Goal: Task Accomplishment & Management: Manage account settings

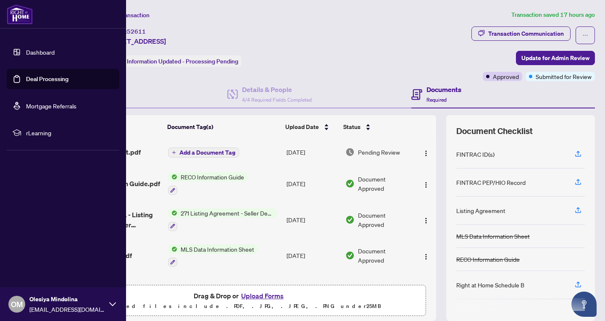
click at [30, 78] on link "Deal Processing" at bounding box center [47, 79] width 42 height 8
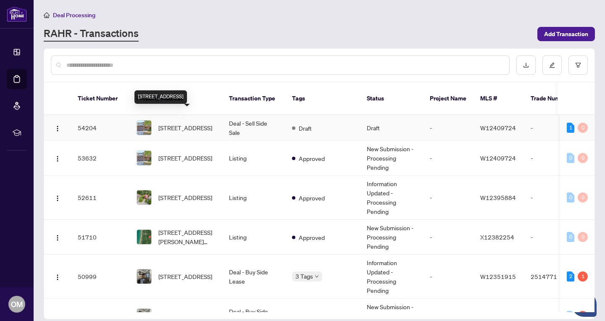
click at [193, 123] on span "[STREET_ADDRESS]" at bounding box center [185, 127] width 54 height 9
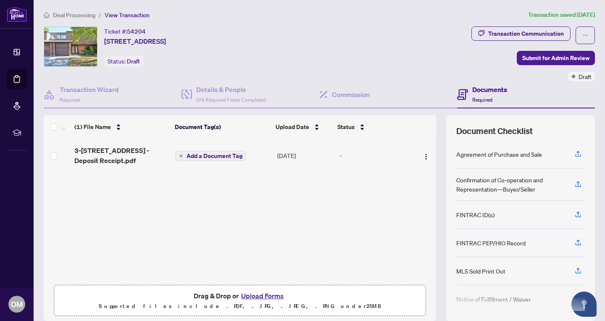
scroll to position [30, 0]
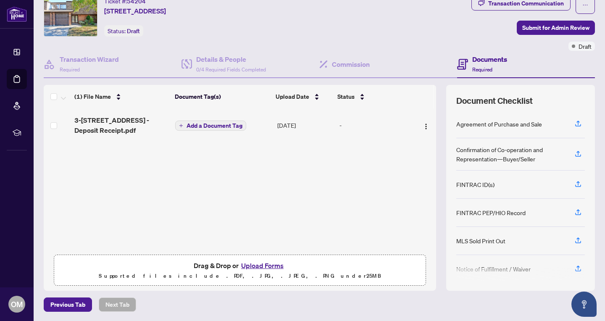
click at [263, 264] on button "Upload Forms" at bounding box center [261, 265] width 47 height 11
click at [212, 127] on span "Add a Document Tag" at bounding box center [214, 126] width 56 height 6
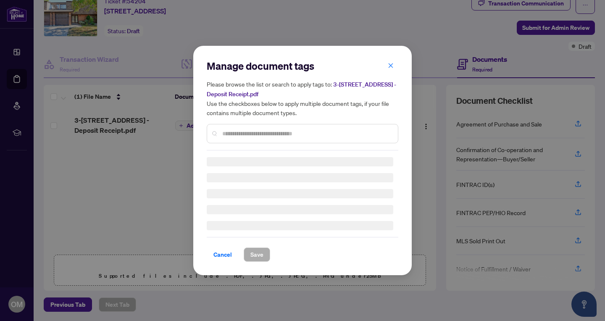
click at [236, 136] on input "text" at bounding box center [306, 133] width 169 height 9
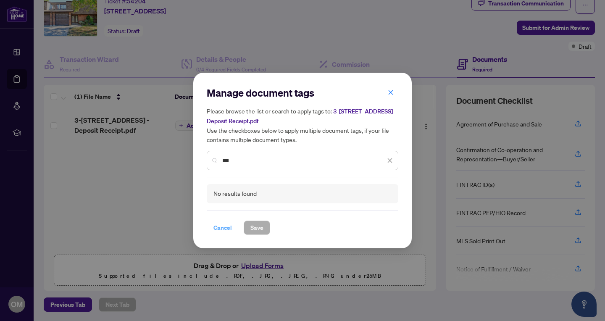
type input "***"
click at [226, 228] on span "Cancel" at bounding box center [222, 227] width 18 height 13
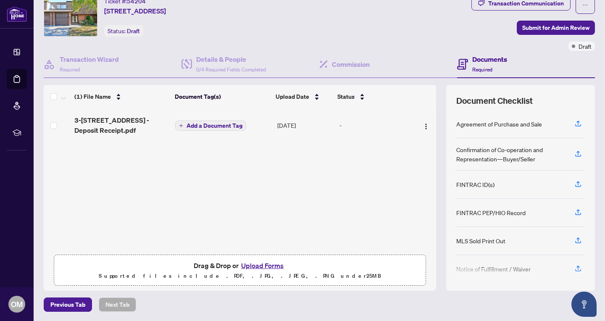
click at [256, 264] on button "Upload Forms" at bounding box center [261, 265] width 47 height 11
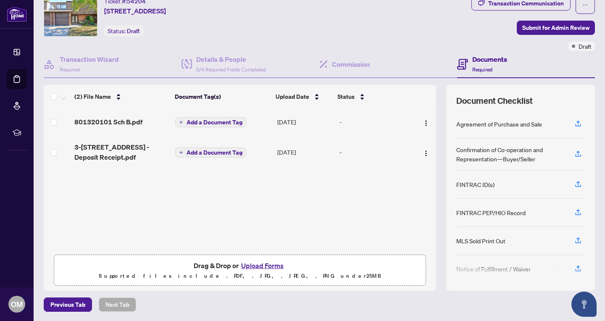
click at [219, 123] on span "Add a Document Tag" at bounding box center [214, 122] width 56 height 6
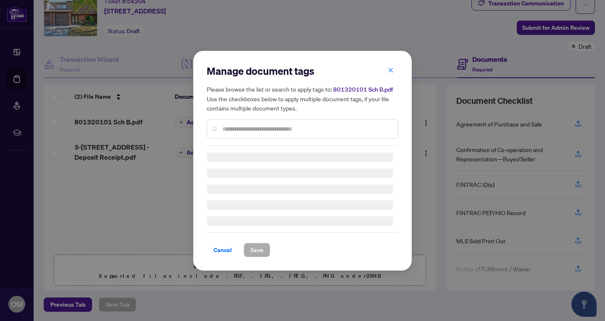
click at [238, 130] on input "text" at bounding box center [306, 128] width 169 height 9
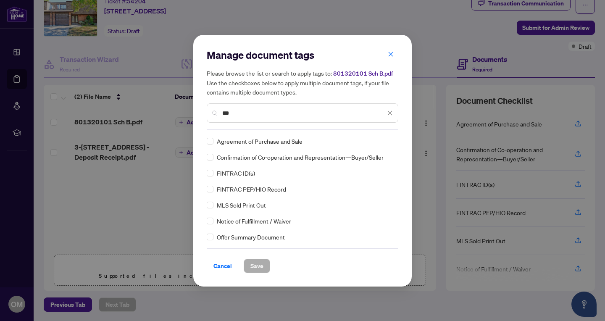
type input "***"
click at [213, 141] on div "Agreement of Purchase and Sale" at bounding box center [300, 140] width 186 height 9
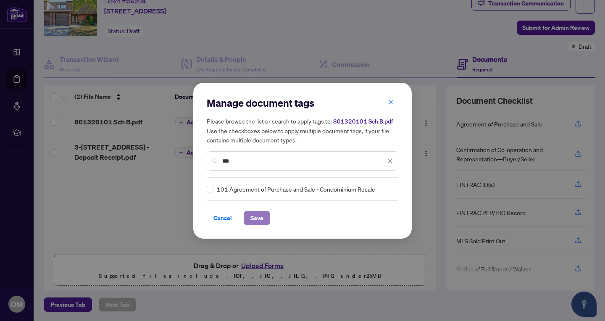
click at [256, 221] on span "Save" at bounding box center [256, 217] width 13 height 13
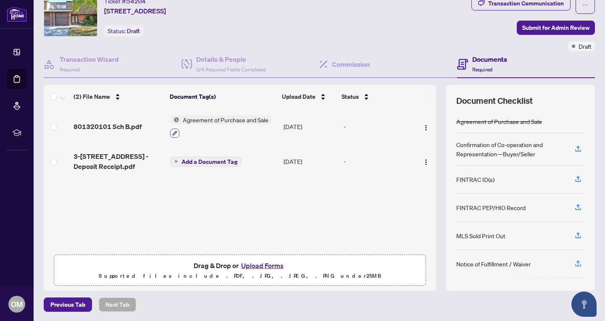
click at [176, 131] on button "button" at bounding box center [174, 132] width 9 height 9
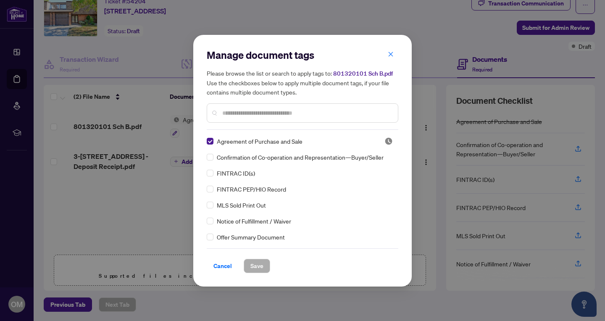
click at [228, 114] on input "text" at bounding box center [306, 112] width 169 height 9
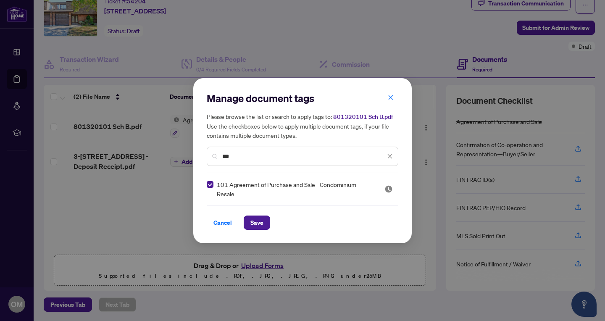
drag, startPoint x: 239, startPoint y: 161, endPoint x: 216, endPoint y: 161, distance: 23.5
click at [216, 161] on div "***" at bounding box center [302, 156] width 191 height 19
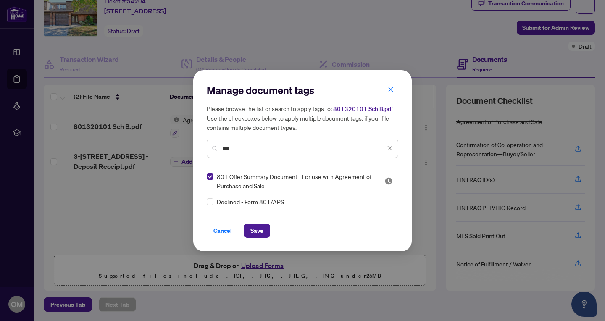
drag, startPoint x: 240, startPoint y: 148, endPoint x: 221, endPoint y: 148, distance: 18.9
click at [221, 148] on div "***" at bounding box center [302, 148] width 191 height 19
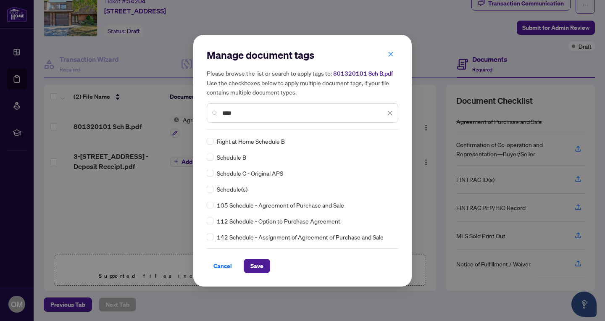
type input "****"
click at [261, 264] on span "Save" at bounding box center [256, 265] width 13 height 13
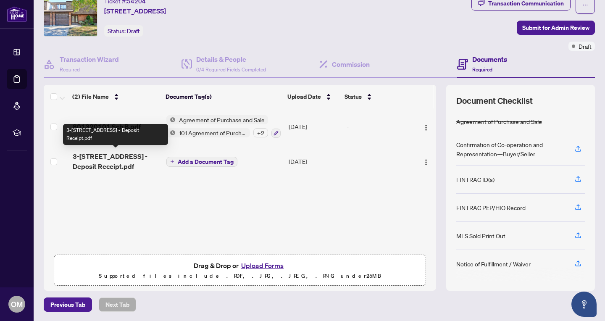
click at [130, 157] on span "3-[STREET_ADDRESS] - Deposit Receipt.pdf" at bounding box center [116, 161] width 87 height 20
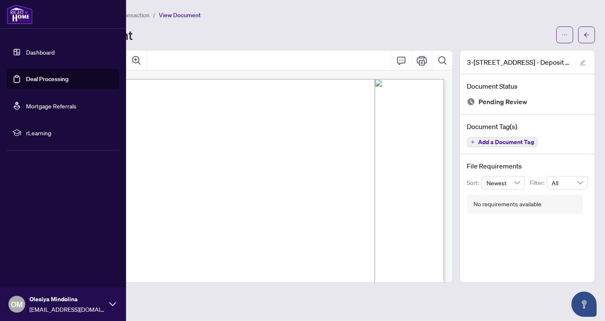
click at [26, 76] on link "Deal Processing" at bounding box center [47, 79] width 42 height 8
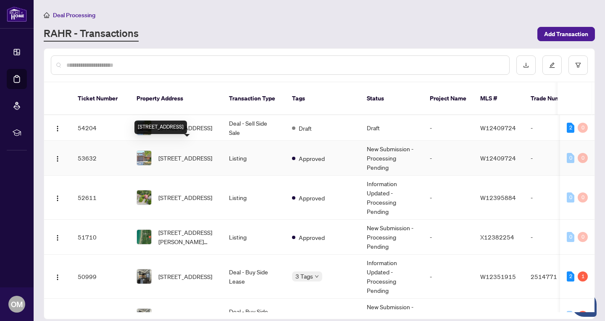
click at [183, 153] on span "[STREET_ADDRESS]" at bounding box center [185, 157] width 54 height 9
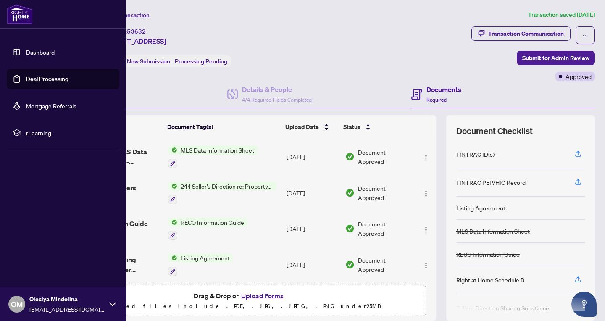
click at [26, 79] on link "Deal Processing" at bounding box center [47, 79] width 42 height 8
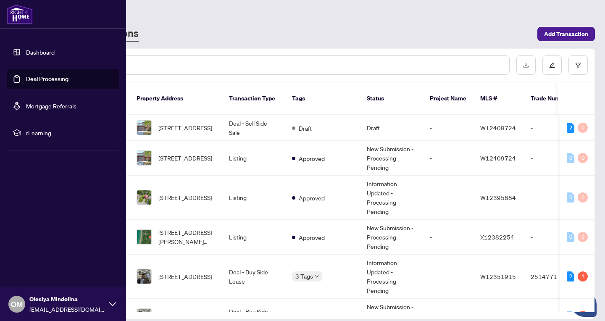
click at [26, 51] on link "Dashboard" at bounding box center [40, 52] width 29 height 8
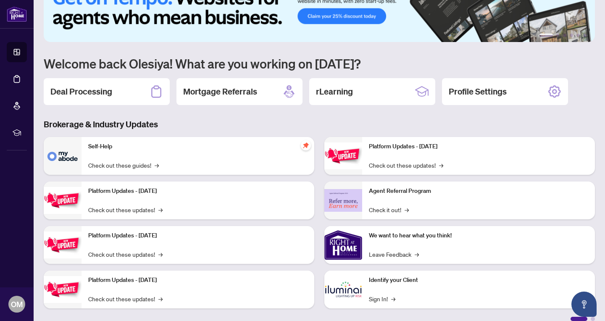
scroll to position [38, 0]
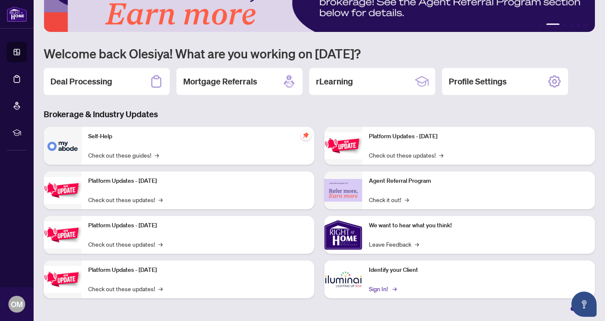
click at [379, 288] on link "Sign In! →" at bounding box center [382, 288] width 26 height 9
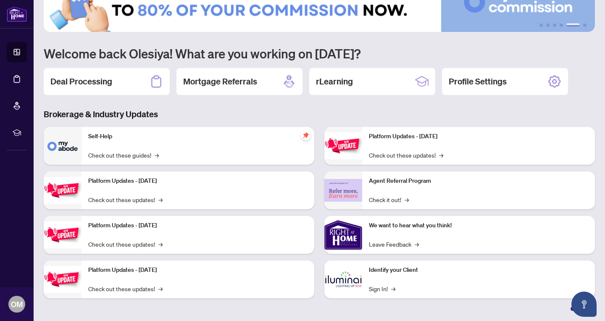
scroll to position [0, 0]
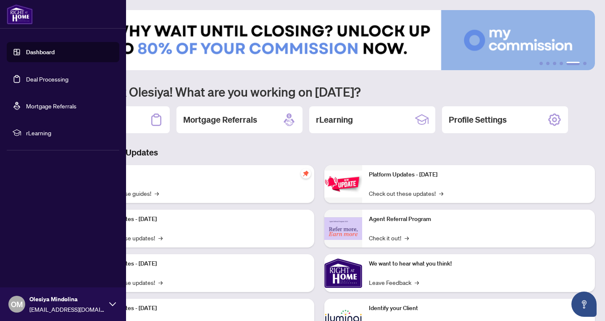
click at [58, 79] on link "Deal Processing" at bounding box center [47, 79] width 42 height 8
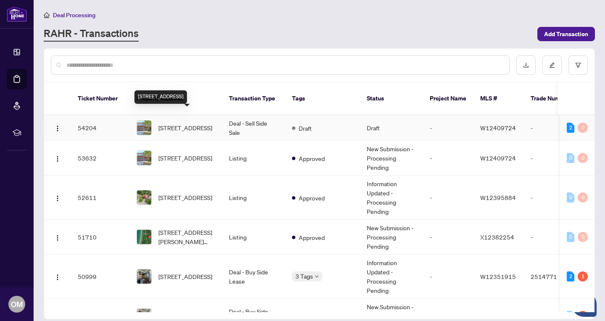
click at [189, 123] on span "[STREET_ADDRESS]" at bounding box center [185, 127] width 54 height 9
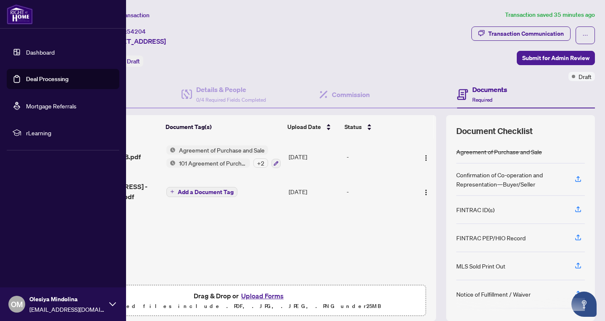
click at [28, 79] on link "Deal Processing" at bounding box center [47, 79] width 42 height 8
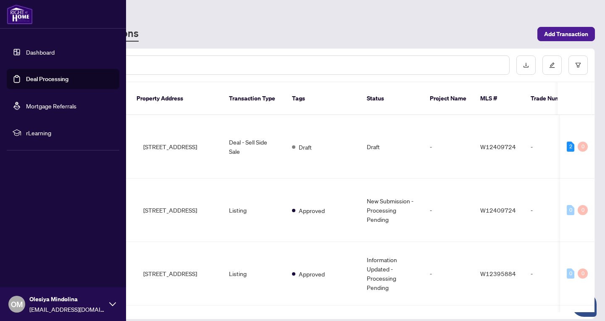
click at [45, 51] on link "Dashboard" at bounding box center [40, 52] width 29 height 8
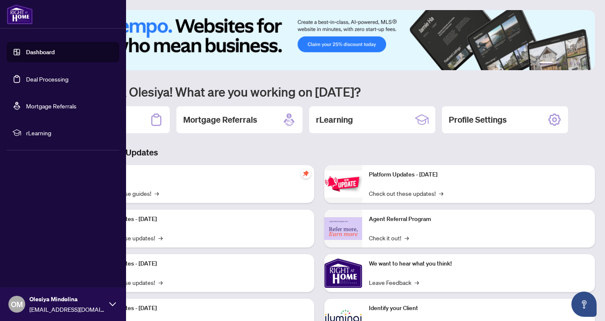
click at [26, 79] on link "Deal Processing" at bounding box center [47, 79] width 42 height 8
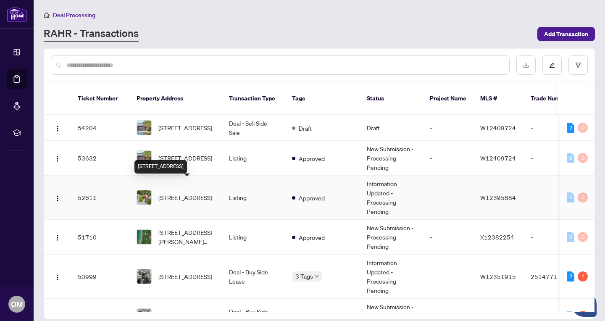
click at [181, 193] on span "[STREET_ADDRESS]" at bounding box center [185, 197] width 54 height 9
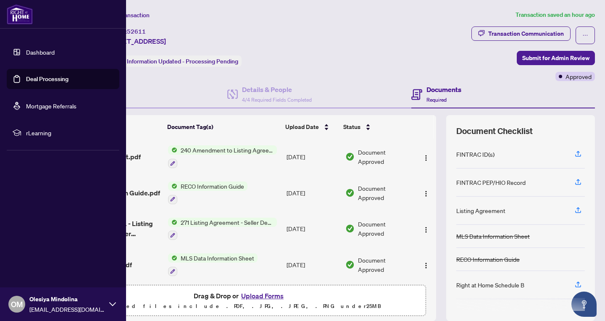
click at [28, 55] on link "Dashboard" at bounding box center [40, 52] width 29 height 8
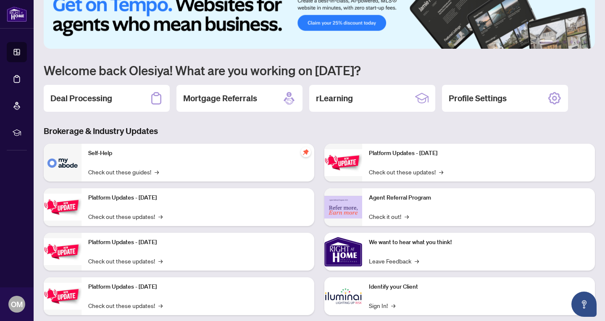
scroll to position [38, 0]
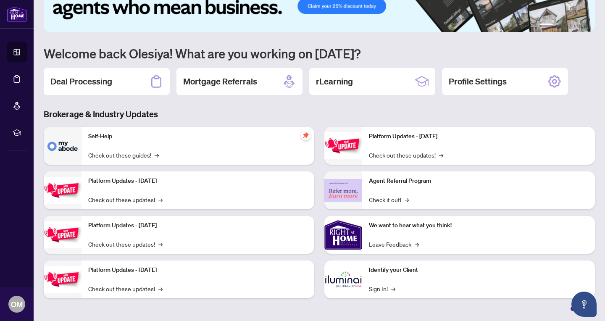
click at [380, 270] on p "Identify your Client" at bounding box center [478, 269] width 219 height 9
click at [356, 278] on img at bounding box center [343, 279] width 38 height 38
click at [381, 290] on link "Sign In! →" at bounding box center [382, 288] width 26 height 9
